Goal: Task Accomplishment & Management: Complete application form

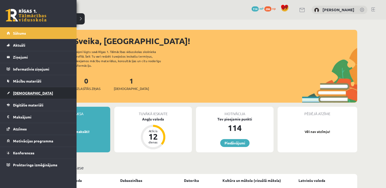
click at [30, 95] on link "[DEMOGRAPHIC_DATA]" at bounding box center [38, 93] width 63 height 12
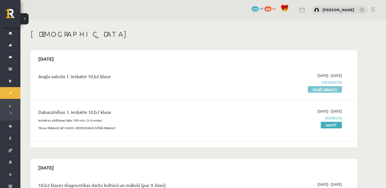
click at [325, 91] on link "Pildīt ieskaiti" at bounding box center [325, 89] width 34 height 7
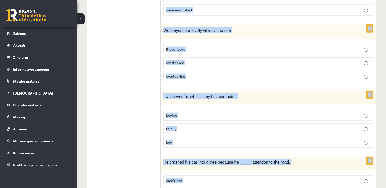
scroll to position [1229, 0]
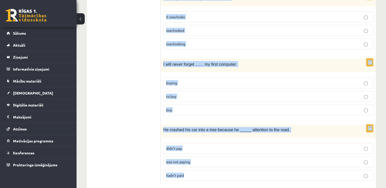
drag, startPoint x: 163, startPoint y: 19, endPoint x: 225, endPoint y: 170, distance: 164.0
copy form "I …. to Pery on holiday next month. am flying am going to fly will fly 1p We sh…"
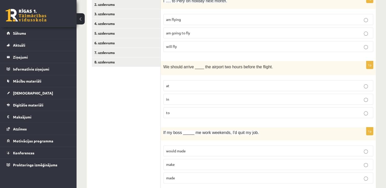
scroll to position [87, 0]
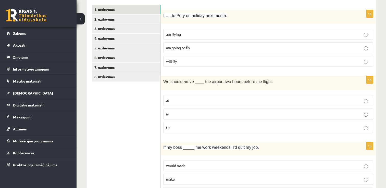
click at [320, 35] on p "am flying" at bounding box center [268, 34] width 204 height 5
click at [325, 52] on label "am going to fly" at bounding box center [268, 47] width 210 height 11
click at [185, 97] on label "at" at bounding box center [268, 100] width 210 height 11
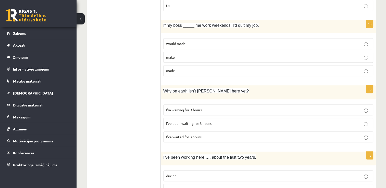
scroll to position [212, 0]
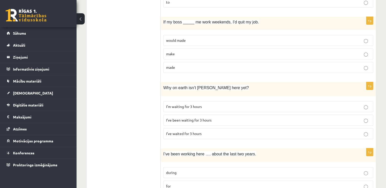
click at [346, 66] on p "made" at bounding box center [268, 67] width 204 height 5
drag, startPoint x: 209, startPoint y: 120, endPoint x: 361, endPoint y: 120, distance: 151.7
click at [361, 120] on p "I’ve been waiting for 3 hours" at bounding box center [268, 120] width 204 height 5
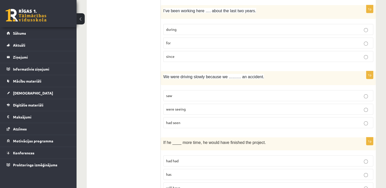
scroll to position [357, 0]
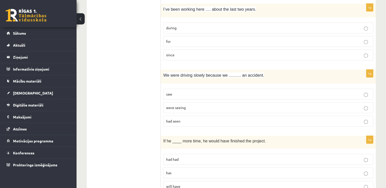
click at [174, 36] on label "for" at bounding box center [268, 41] width 210 height 11
click at [177, 119] on span "had seen" at bounding box center [173, 121] width 14 height 5
drag, startPoint x: 177, startPoint y: 117, endPoint x: 259, endPoint y: 78, distance: 90.3
click at [259, 78] on div "1p We were driving slowly because we ……… an accident. saw were seeing had seen" at bounding box center [268, 100] width 215 height 61
click at [336, 74] on p "We were driving slowly because we ……… an accident." at bounding box center [255, 75] width 184 height 6
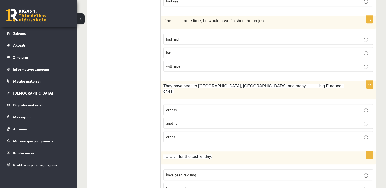
scroll to position [479, 0]
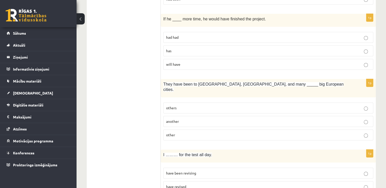
click at [184, 35] on p "had had" at bounding box center [268, 37] width 204 height 5
click at [169, 106] on span "others" at bounding box center [171, 108] width 10 height 5
click at [246, 171] on p "have been revising" at bounding box center [268, 173] width 204 height 5
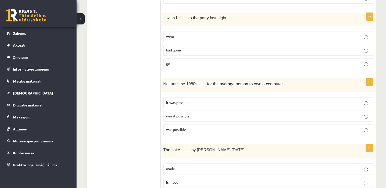
scroll to position [683, 0]
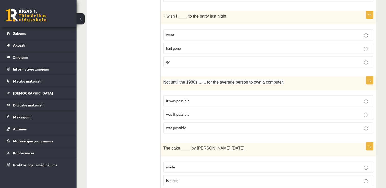
click at [191, 43] on label "had gone" at bounding box center [268, 48] width 210 height 11
click at [202, 112] on p "was it possible" at bounding box center [268, 114] width 204 height 5
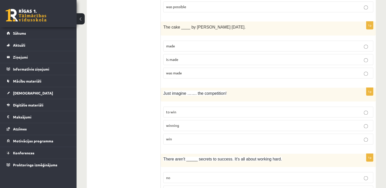
scroll to position [796, 0]
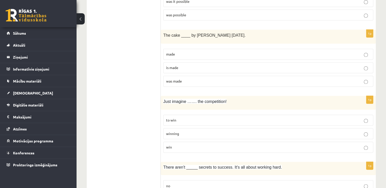
click at [173, 79] on p "was made" at bounding box center [268, 81] width 204 height 5
click at [171, 131] on span "winning" at bounding box center [172, 133] width 13 height 5
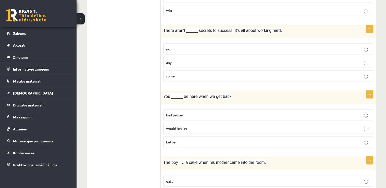
scroll to position [941, 0]
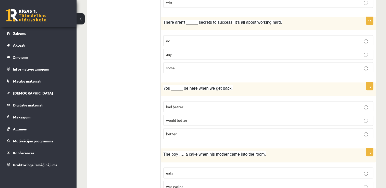
click at [339, 52] on p "any" at bounding box center [268, 54] width 204 height 5
click at [181, 104] on span "had better" at bounding box center [174, 106] width 17 height 5
click at [229, 181] on label "was eating" at bounding box center [268, 186] width 210 height 11
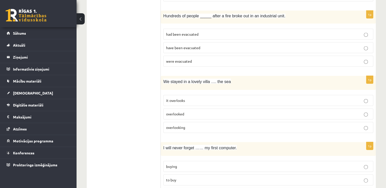
scroll to position [1150, 0]
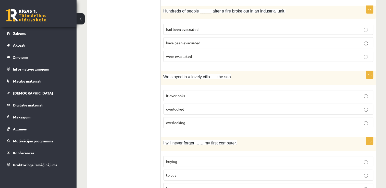
click at [236, 54] on p "were evacuated" at bounding box center [268, 56] width 204 height 5
click at [239, 117] on label "overlooking" at bounding box center [268, 122] width 210 height 11
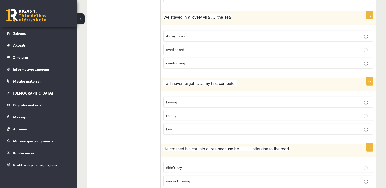
scroll to position [1229, 0]
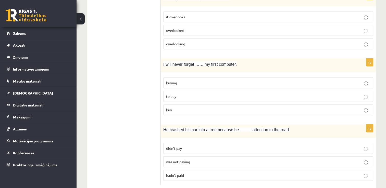
click at [246, 80] on p "buying" at bounding box center [268, 82] width 204 height 5
click at [236, 159] on p "was not paying" at bounding box center [268, 161] width 204 height 5
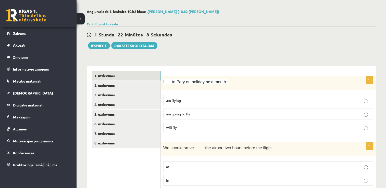
scroll to position [0, 0]
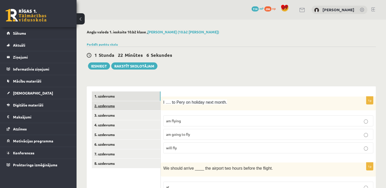
click at [129, 103] on link "2. uzdevums" at bounding box center [126, 105] width 69 height 9
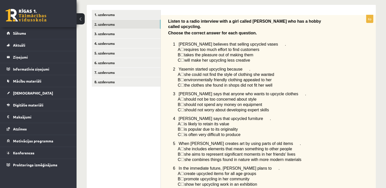
scroll to position [81, 0]
click at [184, 48] on span "☐" at bounding box center [182, 50] width 4 height 4
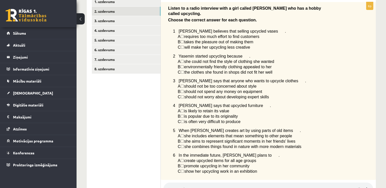
scroll to position [96, 0]
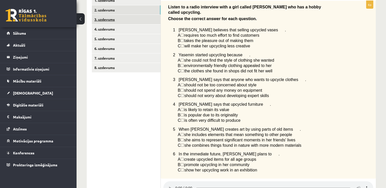
click at [142, 19] on link "3. uzdevums" at bounding box center [126, 19] width 69 height 9
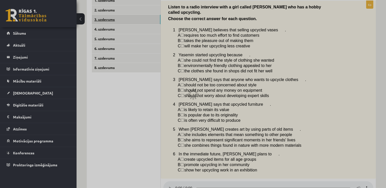
scroll to position [63, 0]
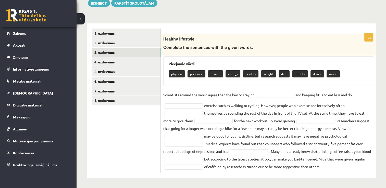
drag, startPoint x: 163, startPoint y: 47, endPoint x: 341, endPoint y: 167, distance: 214.2
click at [341, 167] on div "10p Healthy lifestyle. Complete the sentences with the given words: Pieejamie v…" at bounding box center [268, 103] width 215 height 139
drag, startPoint x: 341, startPoint y: 167, endPoint x: 320, endPoint y: 168, distance: 20.9
copy div "Complete the sentences with the given words: Pieejamie vārdi physical pressure …"
click at [121, 121] on ul "1. uzdevums 2. uzdevums 3. uzdevums 4. uzdevums 5. uzdevums 6. uzdevums 7. uzde…" at bounding box center [126, 101] width 69 height 145
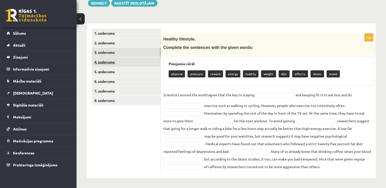
click at [128, 62] on link "4. uzdevums" at bounding box center [126, 61] width 69 height 9
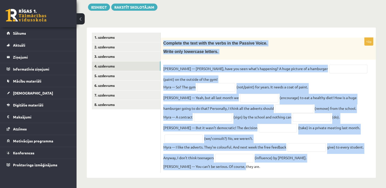
drag, startPoint x: 164, startPoint y: 41, endPoint x: 266, endPoint y: 167, distance: 163.0
click at [266, 167] on div "10p Complete the text with the verbs in the Passive Voice. Write only lowercase…" at bounding box center [268, 105] width 215 height 135
copy div "Complete the text with the verbs in the Passive Voice. Write only lowercase let…"
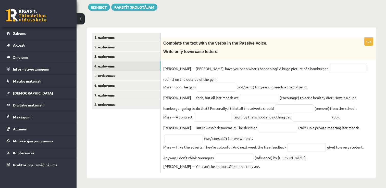
click at [137, 130] on ul "1. uzdevums 2. uzdevums 3. uzdevums 4. uzdevums 5. uzdevums 6. uzdevums 7. uzde…" at bounding box center [126, 103] width 69 height 140
click at [131, 73] on link "5. uzdevums" at bounding box center [126, 75] width 69 height 9
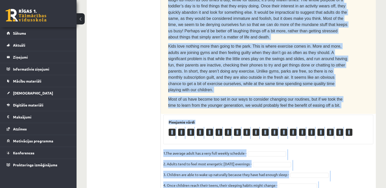
scroll to position [314, 0]
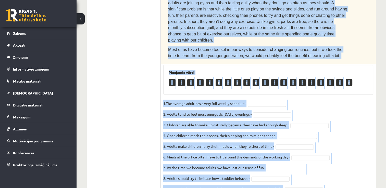
drag, startPoint x: 170, startPoint y: 41, endPoint x: 291, endPoint y: 165, distance: 173.3
drag, startPoint x: 291, startPoint y: 165, endPoint x: 252, endPoint y: 162, distance: 38.9
copy div "Read the text. Are the sentences true (T) or false (F)? How to stay young The a…"
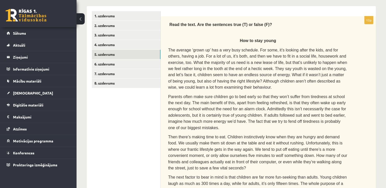
scroll to position [76, 0]
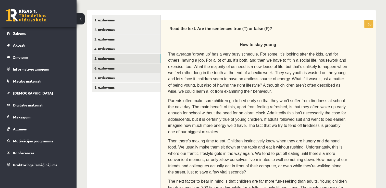
click at [145, 68] on link "6. uzdevums" at bounding box center [126, 67] width 69 height 9
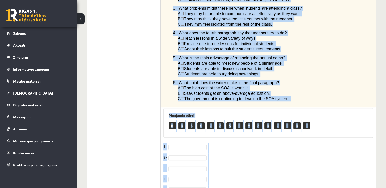
scroll to position [384, 0]
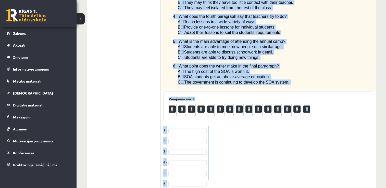
drag, startPoint x: 163, startPoint y: 25, endPoint x: 212, endPoint y: 176, distance: 158.8
copy div "Read the article about an Australian school system called The School of the Air…"
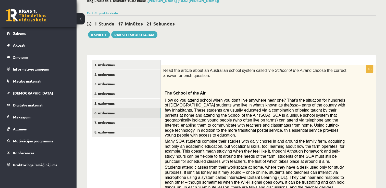
scroll to position [27, 0]
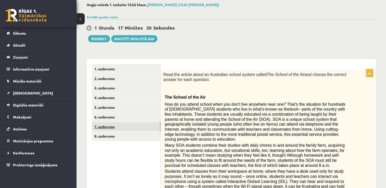
click at [135, 123] on link "7. uzdevums" at bounding box center [126, 126] width 69 height 9
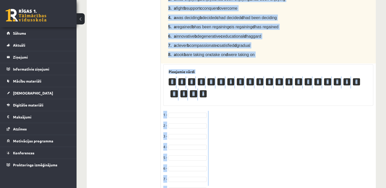
scroll to position [235, 0]
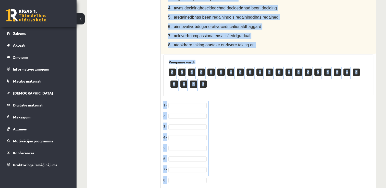
drag, startPoint x: 168, startPoint y: 52, endPoint x: 258, endPoint y: 176, distance: 153.2
click at [258, 176] on div "8p Complete the text with the correct words (a–d). Chuck Close The American por…" at bounding box center [268, 22] width 215 height 343
copy div "Complete the text with the correct words (a–d). Chuck Close The American portra…"
drag, startPoint x: 122, startPoint y: 110, endPoint x: 318, endPoint y: 93, distance: 197.5
click at [318, 93] on div "**********" at bounding box center [231, 22] width 289 height 343
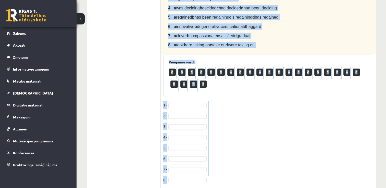
click at [127, 76] on ul "1. uzdevums 2. uzdevums 3. uzdevums 4. uzdevums 5. uzdevums 6. uzdevums 7. uzde…" at bounding box center [126, 22] width 69 height 333
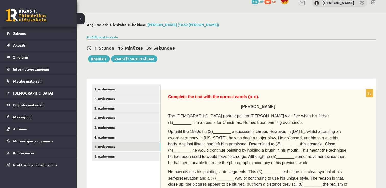
scroll to position [0, 0]
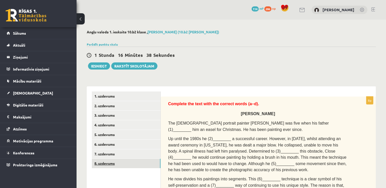
click at [114, 161] on link "8. uzdevums" at bounding box center [126, 163] width 69 height 9
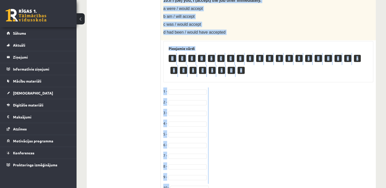
scroll to position [492, 0]
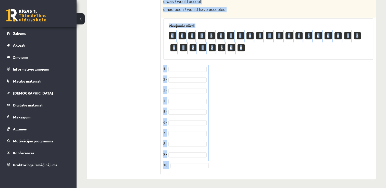
drag, startPoint x: 164, startPoint y: 19, endPoint x: 193, endPoint y: 171, distance: 154.8
drag, startPoint x: 193, startPoint y: 171, endPoint x: 164, endPoint y: 164, distance: 29.8
copy div "Choose the correct answer in the sentences with Conditionals Structures. 1. If …"
click at [292, 91] on fieldset "1 - 2 - 3 - 4 - 5 - 6 - 7 - 8 - 9 - 10 -" at bounding box center [268, 118] width 210 height 107
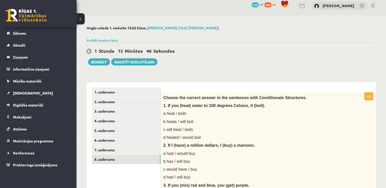
scroll to position [0, 0]
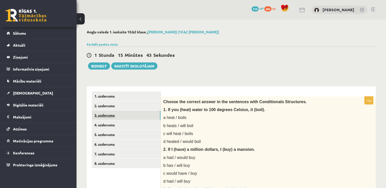
click at [134, 119] on link "3. uzdevums" at bounding box center [126, 115] width 69 height 9
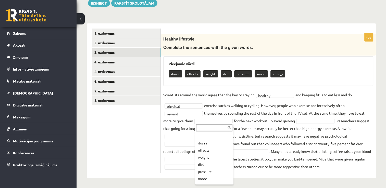
scroll to position [6, 0]
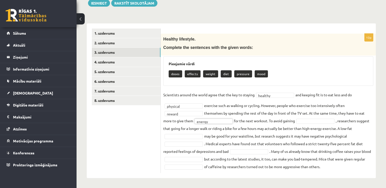
click at [303, 118] on fieldset "Scientists around the world agree that the key to staying healthy ******* and k…" at bounding box center [268, 131] width 210 height 80
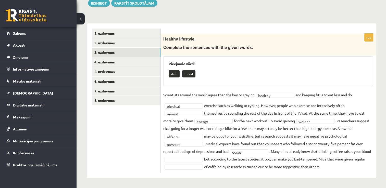
click at [202, 156] on fieldset "Scientists around the world agree that the key to staying healthy ******* and k…" at bounding box center [268, 131] width 210 height 80
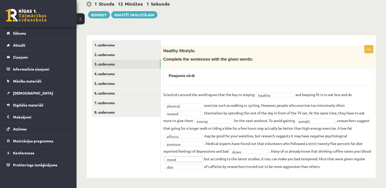
scroll to position [51, 0]
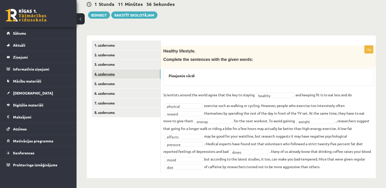
click at [126, 71] on link "4. uzdevums" at bounding box center [126, 73] width 69 height 9
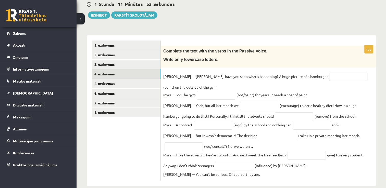
click at [329, 76] on input "text" at bounding box center [348, 77] width 38 height 9
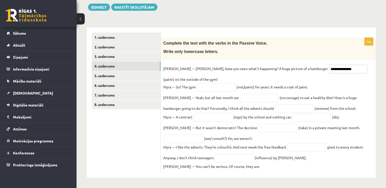
type input "**********"
click at [215, 88] on input "text" at bounding box center [216, 87] width 38 height 9
type input "**********"
click at [240, 95] on input "text" at bounding box center [259, 98] width 38 height 9
type input "**********"
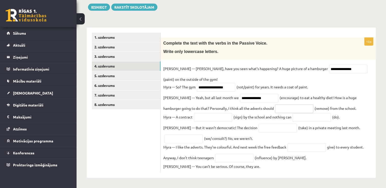
click at [275, 106] on input "text" at bounding box center [294, 109] width 38 height 9
type input "**********"
click at [208, 118] on input "text" at bounding box center [213, 117] width 38 height 9
type input "**********"
click at [300, 115] on input "text" at bounding box center [311, 117] width 38 height 9
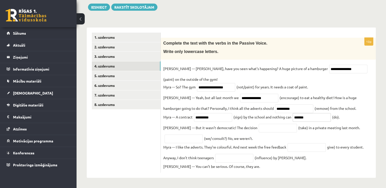
type input "*******"
click at [268, 126] on input "text" at bounding box center [278, 128] width 38 height 9
type input "*********"
click at [189, 138] on input "text" at bounding box center [183, 139] width 38 height 9
type input "**********"
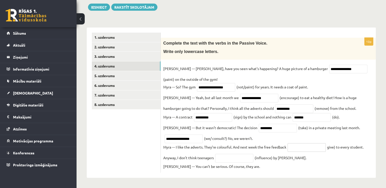
click at [295, 149] on input "text" at bounding box center [306, 147] width 38 height 9
type input "**********"
click at [243, 160] on input "text" at bounding box center [234, 158] width 38 height 9
type input "**********"
click at [136, 73] on link "5. uzdevums" at bounding box center [126, 75] width 69 height 9
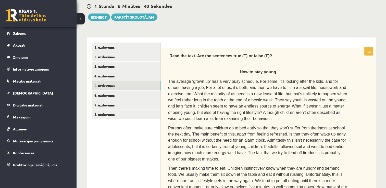
scroll to position [46, 0]
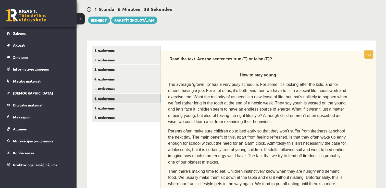
click at [135, 97] on link "6. uzdevums" at bounding box center [126, 98] width 69 height 9
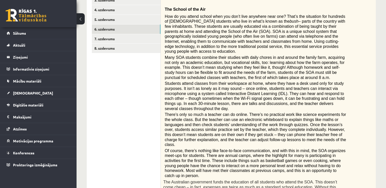
scroll to position [114, 0]
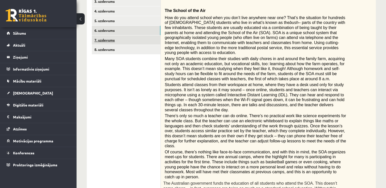
click at [112, 38] on link "7. uzdevums" at bounding box center [126, 39] width 69 height 9
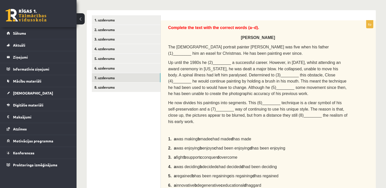
scroll to position [71, 0]
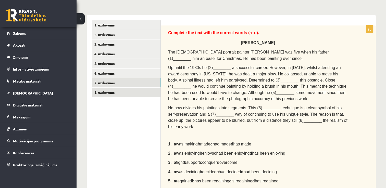
click at [119, 96] on link "8. uzdevums" at bounding box center [126, 92] width 69 height 9
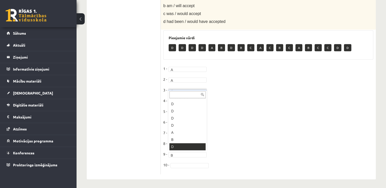
scroll to position [6, 0]
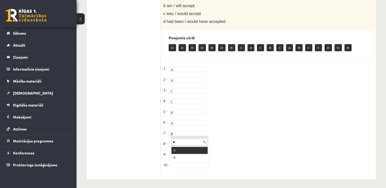
type input "*"
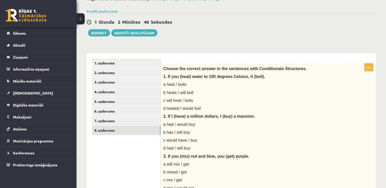
scroll to position [26, 0]
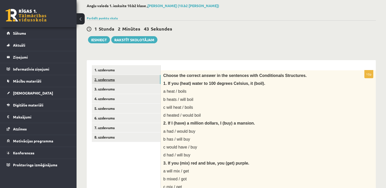
click at [116, 80] on link "2. uzdevums" at bounding box center [126, 79] width 69 height 9
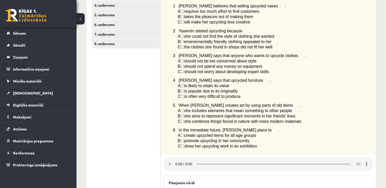
scroll to position [118, 0]
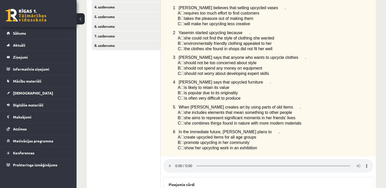
click at [382, 86] on div "Angļu valoda 1. ieskaite 10.b2 klase , Melānija Nemane (10.b2 klase) Parādīt pu…" at bounding box center [230, 98] width 309 height 392
click at [381, 86] on div "Angļu valoda 1. ieskaite 10.b2 klase , Melānija Nemane (10.b2 klase) Parādīt pu…" at bounding box center [230, 98] width 309 height 392
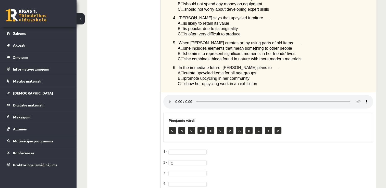
scroll to position [186, 0]
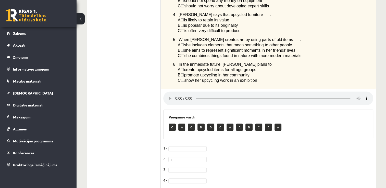
click at [194, 146] on fieldset "1 - 2 - C * 3 - 4 - 5 - A * 6 - B *" at bounding box center [268, 176] width 210 height 64
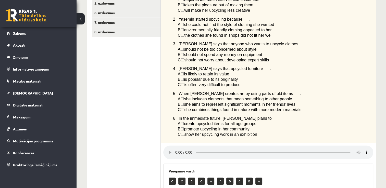
scroll to position [130, 0]
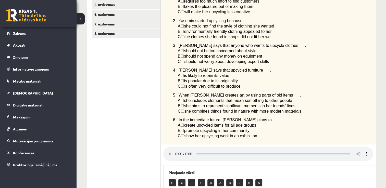
drag, startPoint x: 188, startPoint y: 47, endPoint x: 270, endPoint y: 58, distance: 82.7
click at [270, 58] on div "Listen to a radio interview with a girl called Yasemin who has a hobby called u…" at bounding box center [268, 56] width 215 height 178
drag, startPoint x: 270, startPoint y: 58, endPoint x: 254, endPoint y: 59, distance: 15.6
copy div "should not be too concerned about style B ☐  should not spend any money on equi…"
click at [363, 100] on div "Listen to a radio interview with a girl called Yasemin who has a hobby called u…" at bounding box center [268, 56] width 215 height 178
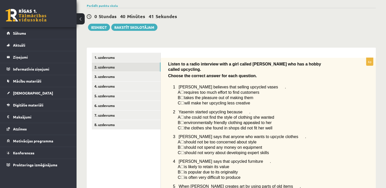
scroll to position [33, 0]
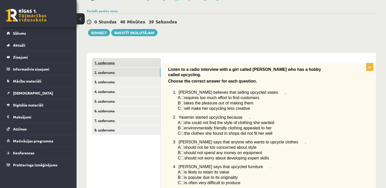
click at [149, 60] on link "1. uzdevums" at bounding box center [126, 62] width 69 height 9
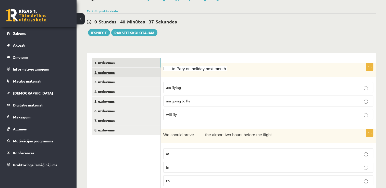
click at [136, 74] on link "2. uzdevums" at bounding box center [126, 72] width 69 height 9
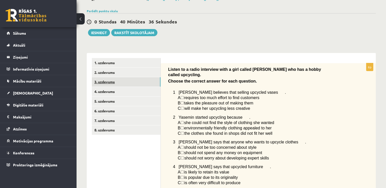
click at [133, 82] on link "3. uzdevums" at bounding box center [126, 81] width 69 height 9
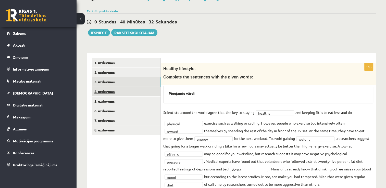
click at [131, 95] on link "4. uzdevums" at bounding box center [126, 91] width 69 height 9
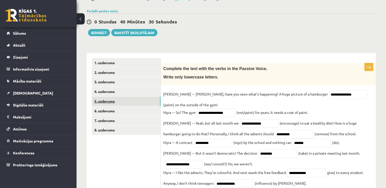
click at [131, 102] on link "5. uzdevums" at bounding box center [126, 101] width 69 height 9
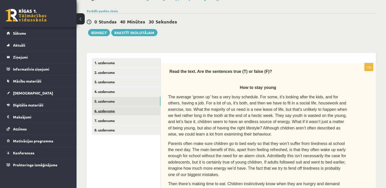
click at [131, 108] on link "6. uzdevums" at bounding box center [126, 110] width 69 height 9
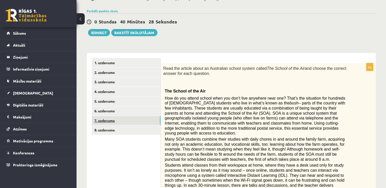
click at [131, 121] on link "7. uzdevums" at bounding box center [126, 120] width 69 height 9
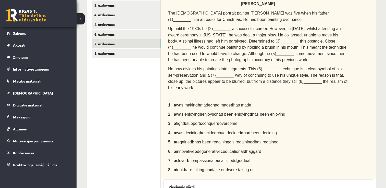
scroll to position [99, 0]
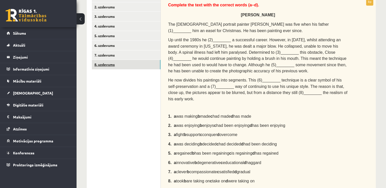
click at [131, 61] on link "8. uzdevums" at bounding box center [126, 64] width 69 height 9
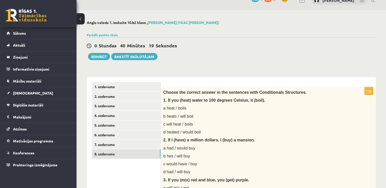
scroll to position [8, 0]
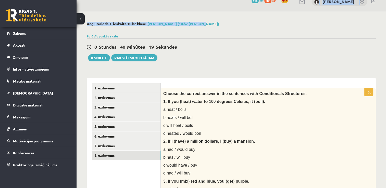
click at [95, 58] on button "Iesniegt" at bounding box center [99, 57] width 22 height 7
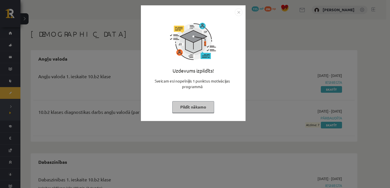
click at [238, 14] on img "Close" at bounding box center [239, 12] width 8 height 8
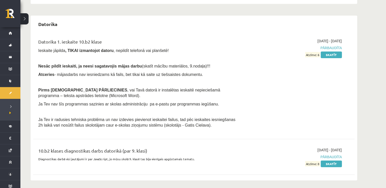
scroll to position [249, 0]
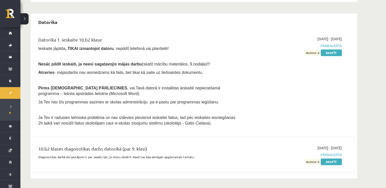
drag, startPoint x: 385, startPoint y: 149, endPoint x: 386, endPoint y: 90, distance: 59.4
drag, startPoint x: 386, startPoint y: 90, endPoint x: 363, endPoint y: 90, distance: 22.4
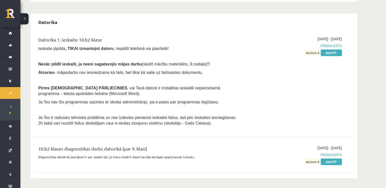
drag, startPoint x: 387, startPoint y: 133, endPoint x: 360, endPoint y: 161, distance: 38.2
drag, startPoint x: 388, startPoint y: 150, endPoint x: 383, endPoint y: 152, distance: 5.3
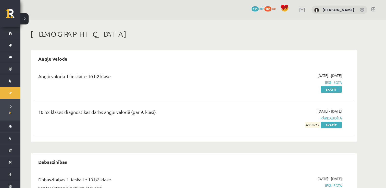
scroll to position [0, 0]
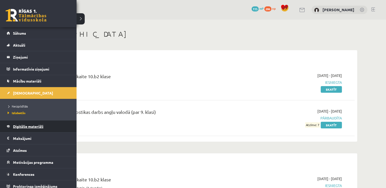
click at [37, 124] on span "Digitālie materiāli" at bounding box center [28, 126] width 30 height 5
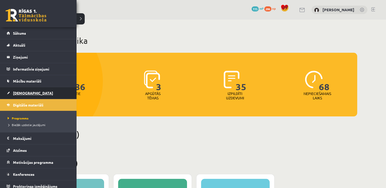
click at [8, 91] on link "[DEMOGRAPHIC_DATA]" at bounding box center [38, 93] width 63 height 12
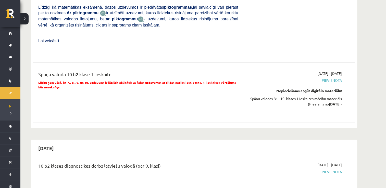
scroll to position [612, 0]
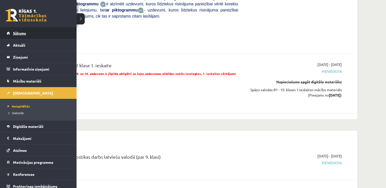
click at [10, 31] on link "Sākums" at bounding box center [38, 33] width 63 height 12
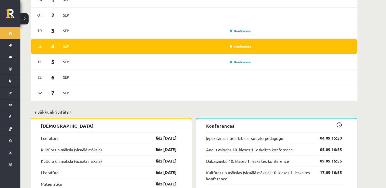
scroll to position [308, 0]
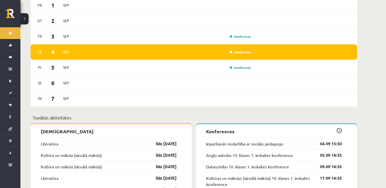
click at [305, 45] on div "[DATE] Konference" at bounding box center [194, 52] width 326 height 16
